Goal: Information Seeking & Learning: Learn about a topic

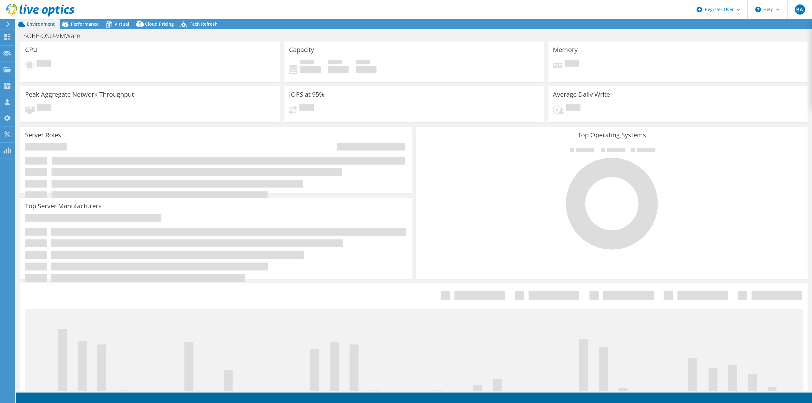
select select "USD"
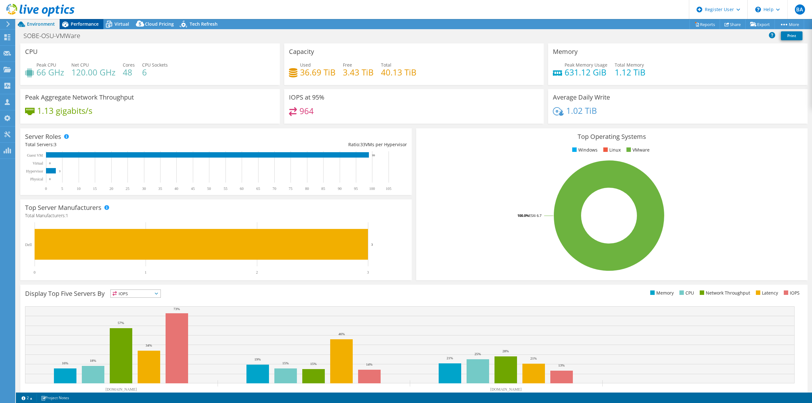
click at [77, 27] on span "Performance" at bounding box center [85, 24] width 28 height 6
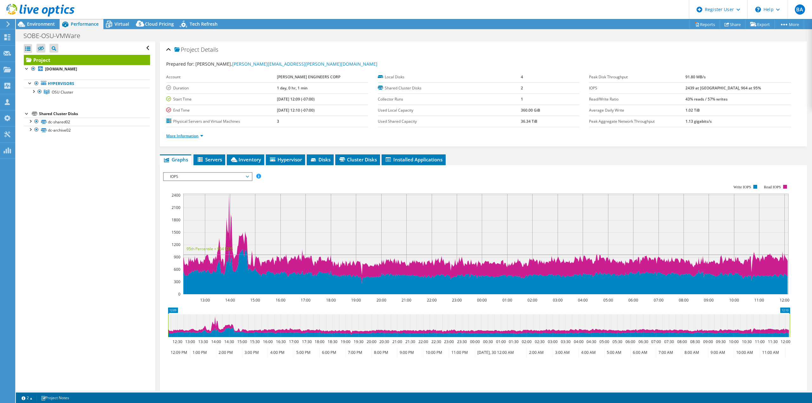
click at [199, 136] on link "More Information" at bounding box center [184, 135] width 37 height 5
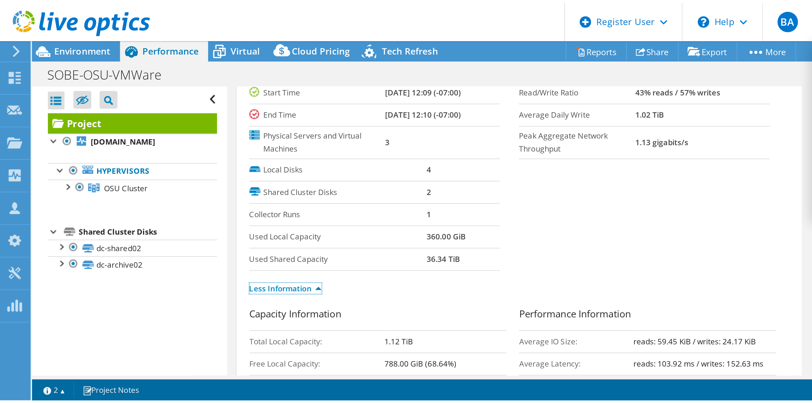
scroll to position [32, 0]
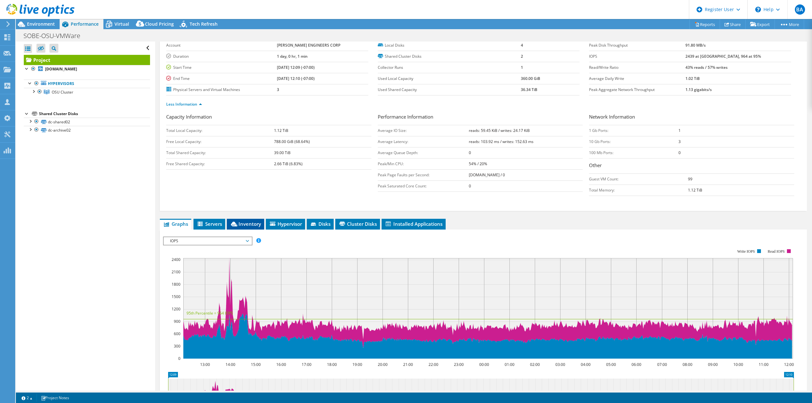
click at [241, 222] on span "Inventory" at bounding box center [245, 224] width 31 height 6
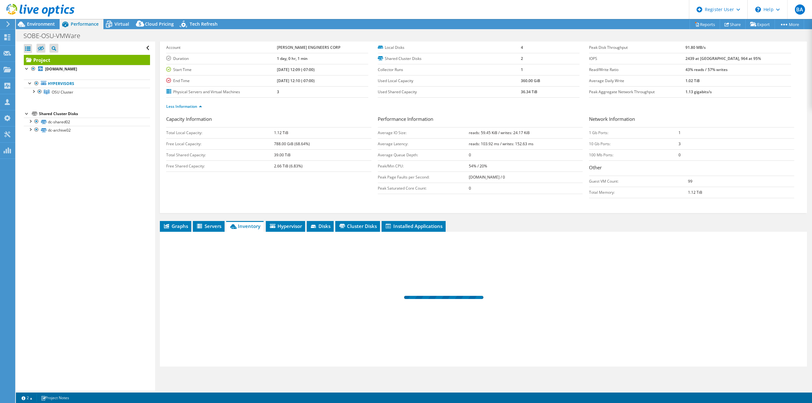
scroll to position [29, 0]
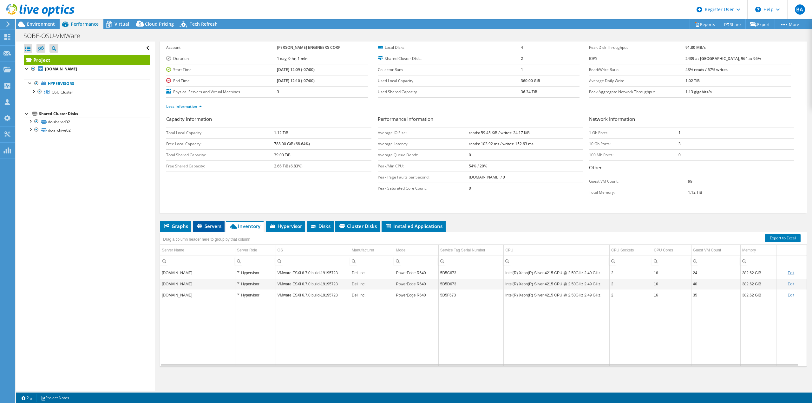
click at [208, 224] on span "Servers" at bounding box center [208, 226] width 25 height 6
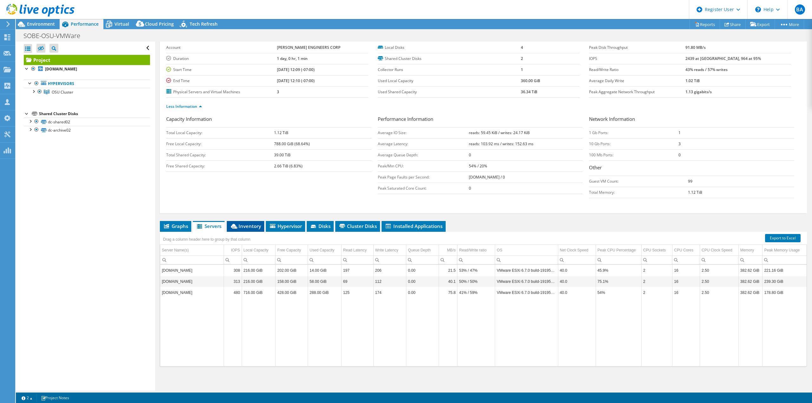
click at [241, 224] on span "Inventory" at bounding box center [245, 226] width 31 height 6
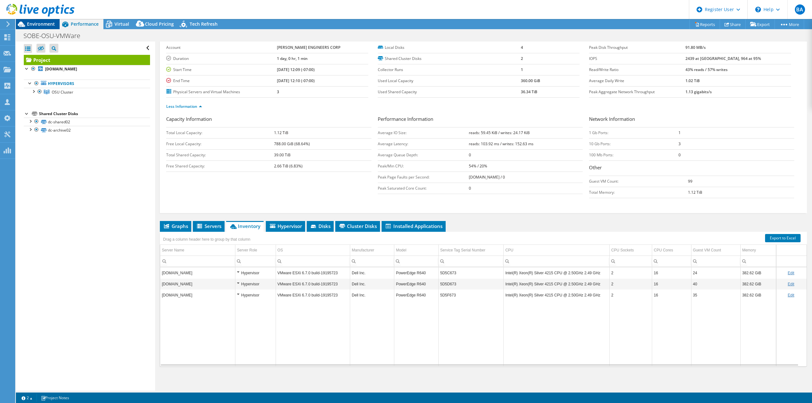
click at [42, 21] on span "Environment" at bounding box center [41, 24] width 28 height 6
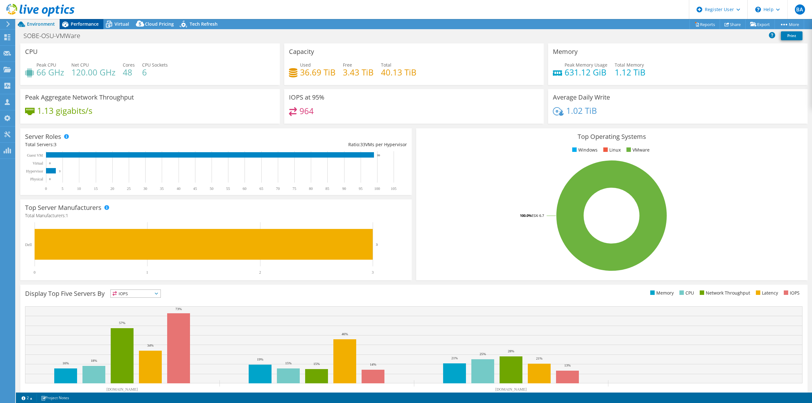
click at [86, 25] on span "Performance" at bounding box center [85, 24] width 28 height 6
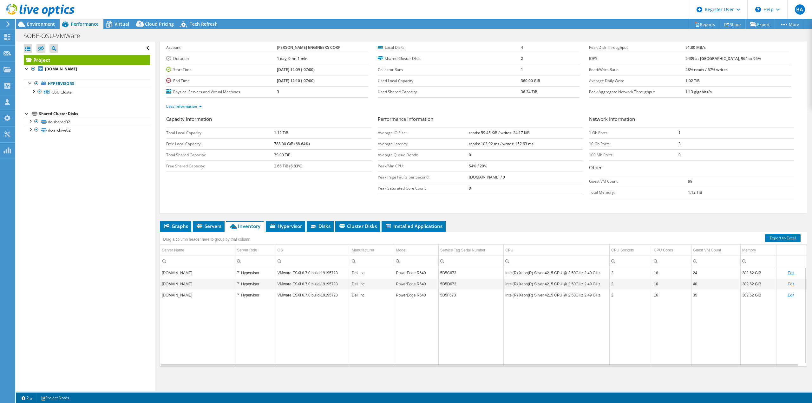
click at [448, 272] on td "5D5C673" at bounding box center [470, 272] width 65 height 11
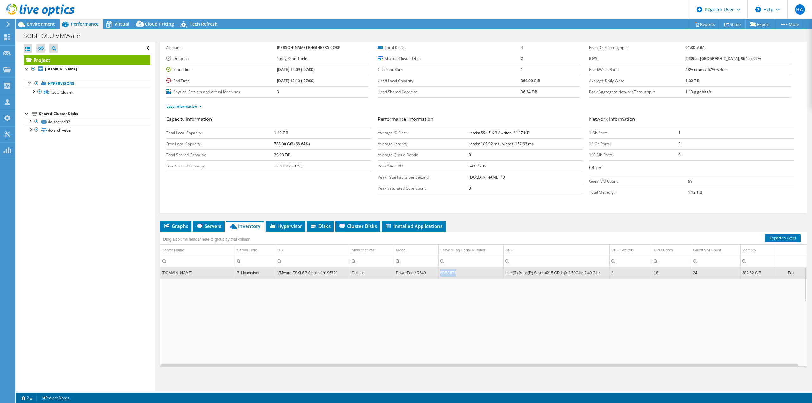
click at [448, 272] on td "5D5C673" at bounding box center [470, 272] width 65 height 11
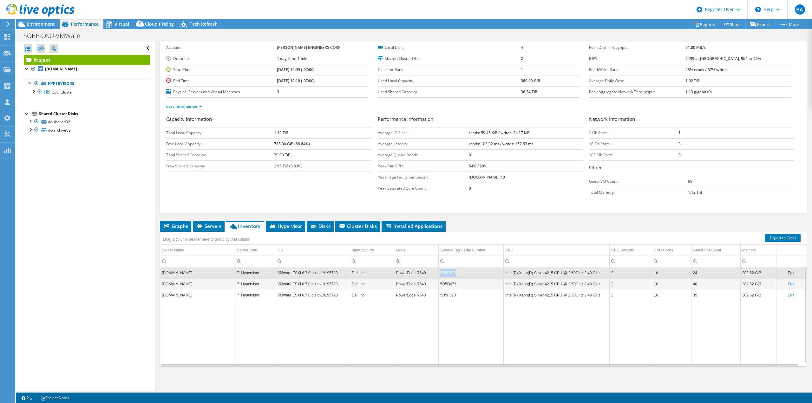
click at [448, 272] on td "5D5C673" at bounding box center [470, 272] width 65 height 11
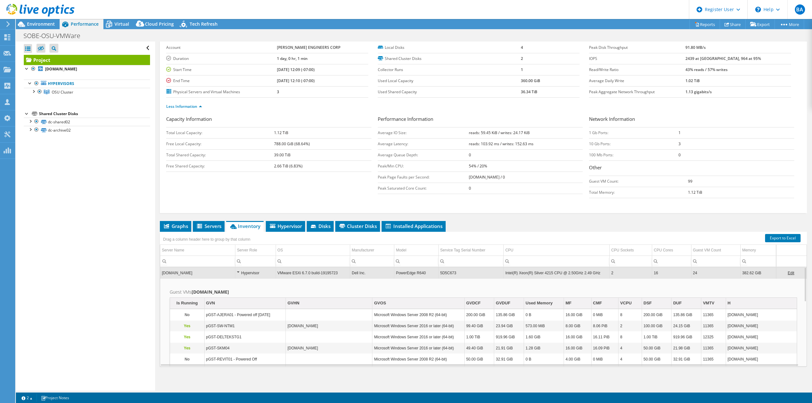
copy td "5D5C673"
click at [254, 230] on li "Inventory" at bounding box center [244, 226] width 37 height 11
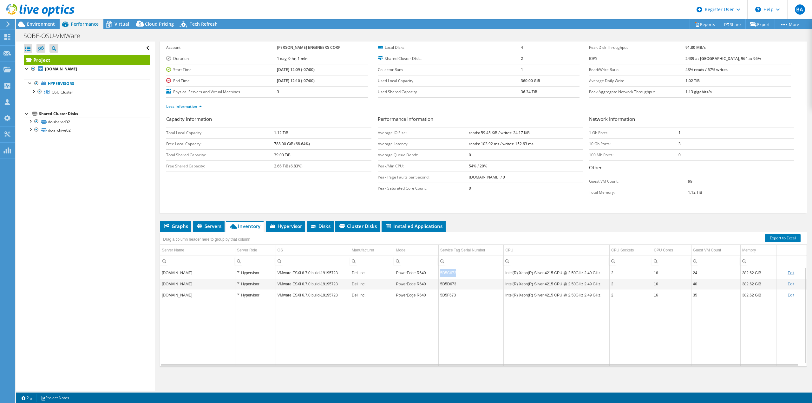
drag, startPoint x: 458, startPoint y: 272, endPoint x: 439, endPoint y: 273, distance: 18.4
click at [439, 273] on td "5D5C673" at bounding box center [470, 272] width 65 height 11
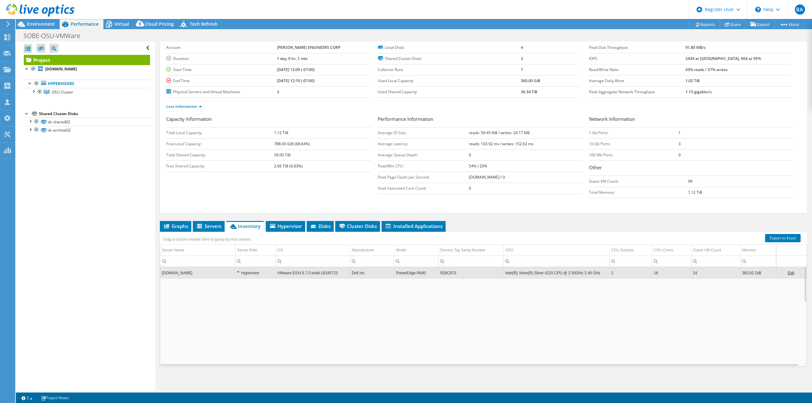
copy td "5D5C673"
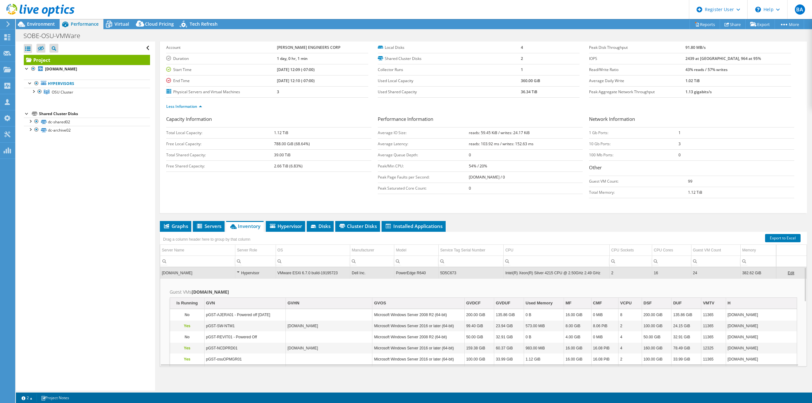
click at [247, 223] on span "Inventory" at bounding box center [244, 226] width 31 height 6
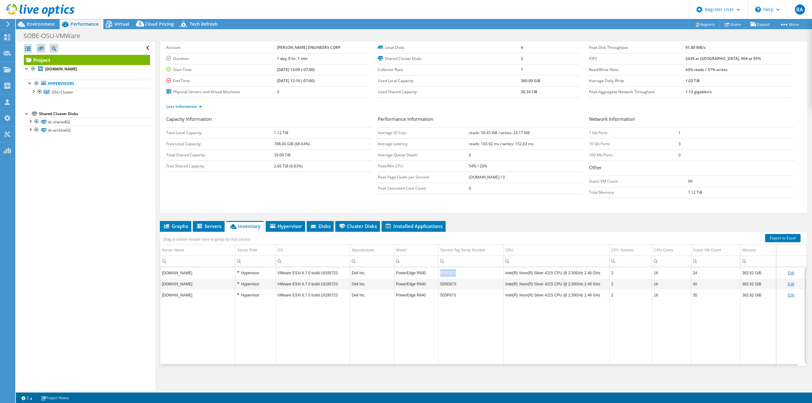
drag, startPoint x: 460, startPoint y: 270, endPoint x: 440, endPoint y: 273, distance: 20.6
click at [440, 273] on td "5D5C673" at bounding box center [470, 272] width 65 height 11
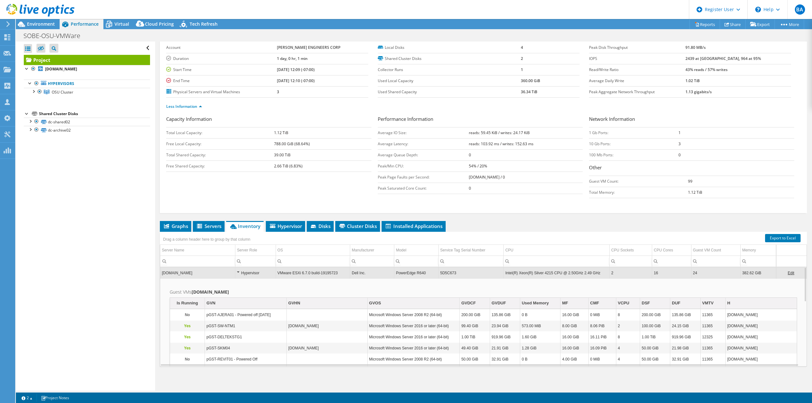
click at [245, 226] on span "Inventory" at bounding box center [244, 226] width 31 height 6
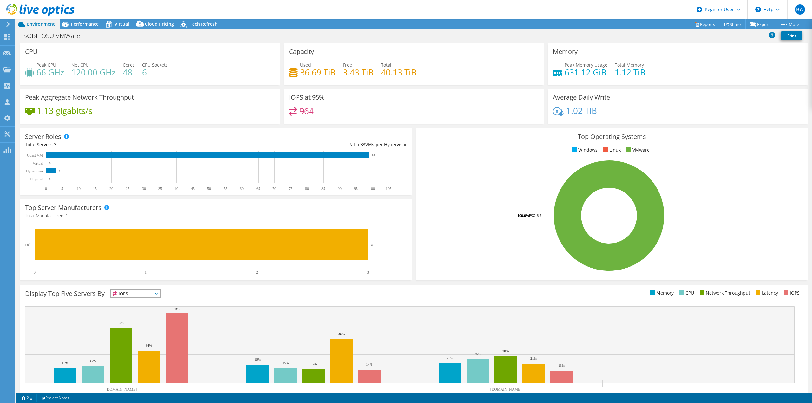
select select "USD"
